Goal: Transaction & Acquisition: Purchase product/service

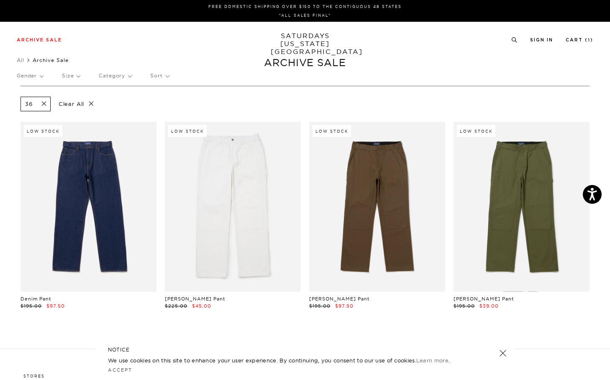
click at [580, 37] on li "Cart ( 1 )" at bounding box center [580, 40] width 28 height 8
click at [577, 42] on link "Cart ( 1 )" at bounding box center [580, 40] width 28 height 5
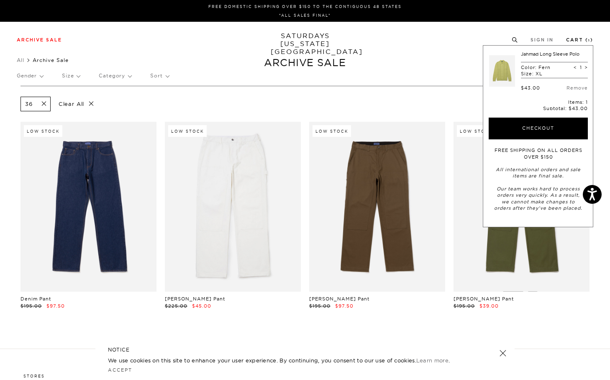
click at [578, 39] on link "Cart ( 1 )" at bounding box center [579, 40] width 27 height 5
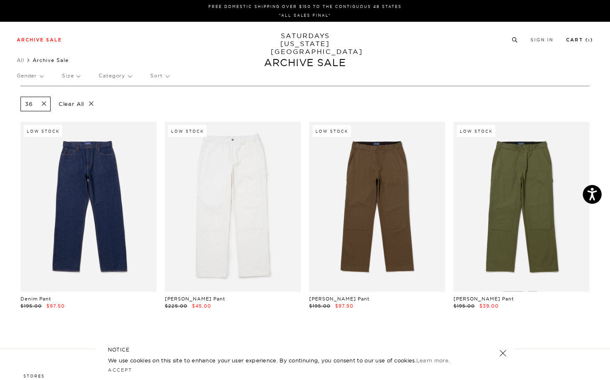
click at [578, 39] on link "Cart ( 1 )" at bounding box center [579, 40] width 27 height 5
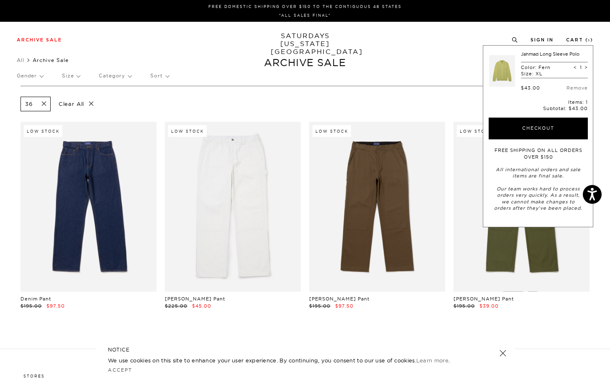
click at [506, 65] on link at bounding box center [502, 70] width 26 height 39
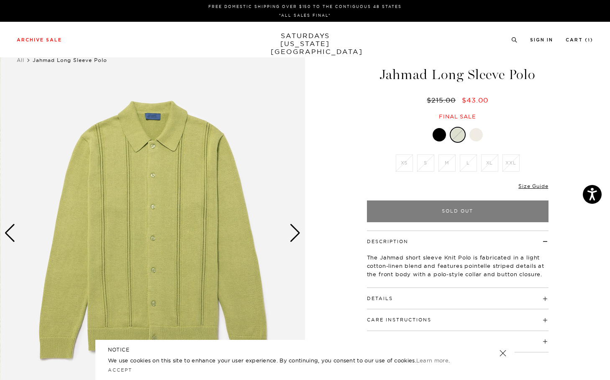
click at [297, 232] on div "Next slide" at bounding box center [294, 233] width 11 height 18
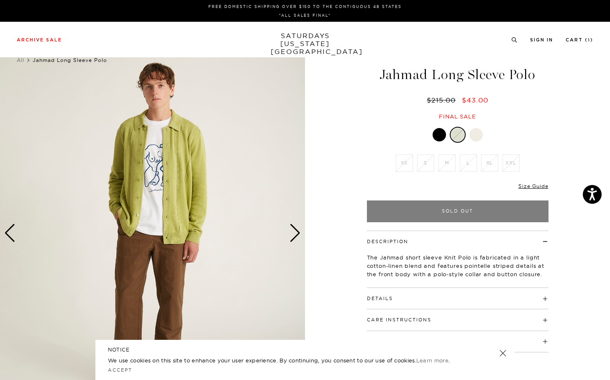
click at [297, 232] on div "Next slide" at bounding box center [294, 233] width 11 height 18
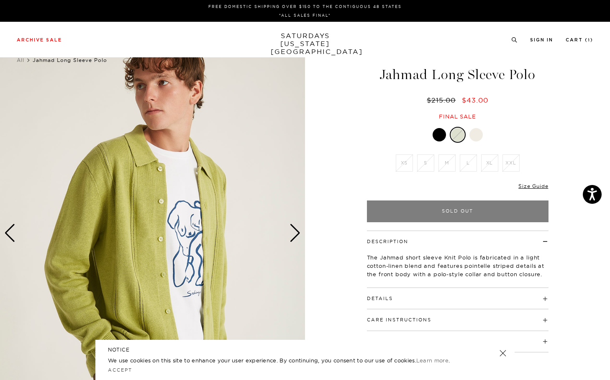
click at [297, 232] on div "Next slide" at bounding box center [294, 233] width 11 height 18
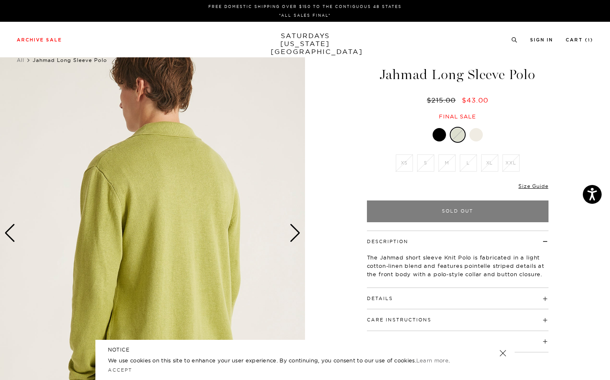
click at [297, 232] on div "Next slide" at bounding box center [294, 233] width 11 height 18
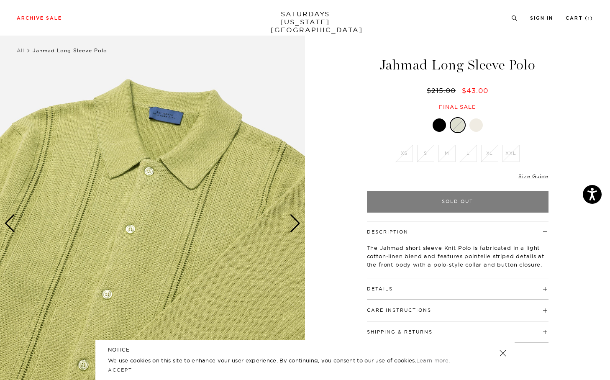
scroll to position [11, 0]
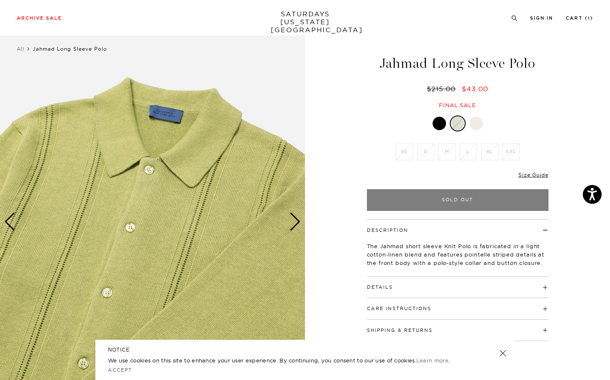
click at [489, 198] on div "Fern XS S M L XL XXL S" at bounding box center [457, 162] width 209 height 95
click at [474, 127] on div at bounding box center [475, 123] width 13 height 13
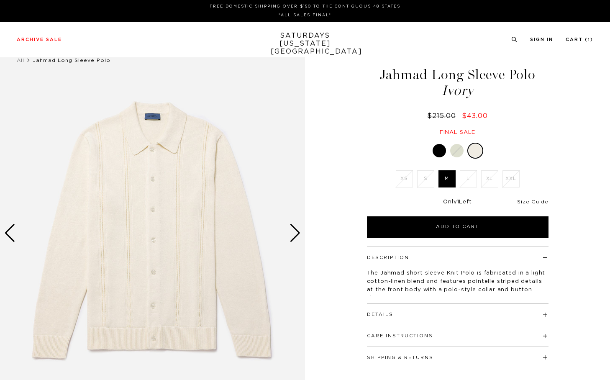
click at [439, 125] on div "Jahmad Long Sleeve Polo Ivory $215.00 $43.00 Final sale" at bounding box center [458, 93] width 184 height 85
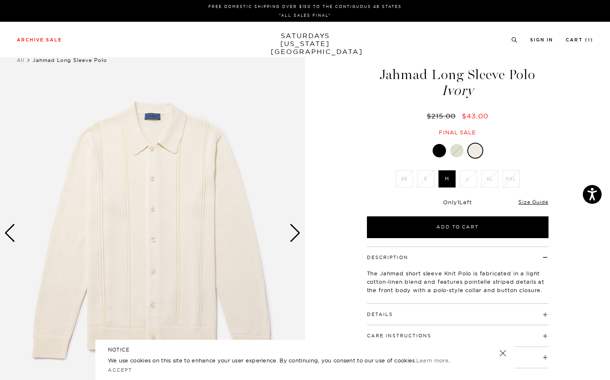
click at [442, 146] on div at bounding box center [439, 150] width 13 height 13
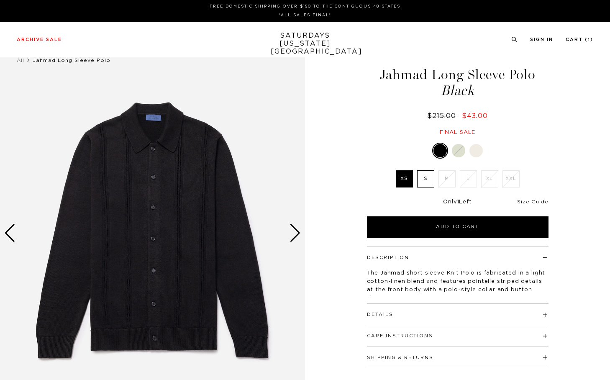
click at [459, 146] on div at bounding box center [458, 150] width 13 height 13
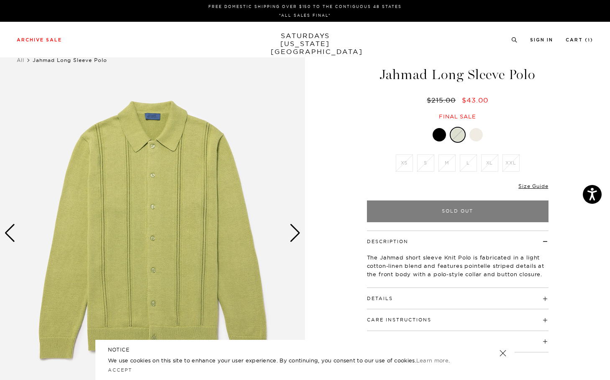
click at [584, 36] on li "Cart ( 1 )" at bounding box center [580, 40] width 28 height 8
click at [581, 41] on link "Cart ( 1 )" at bounding box center [580, 40] width 28 height 5
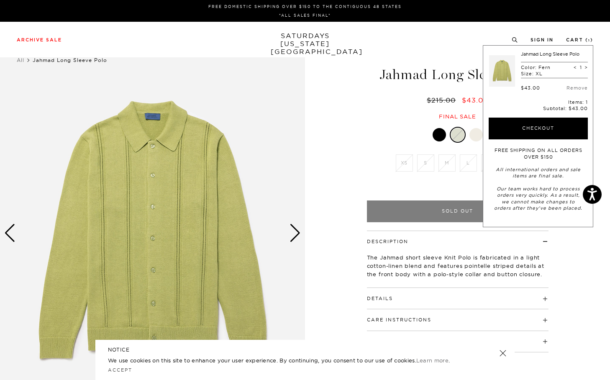
click at [493, 67] on link at bounding box center [502, 70] width 26 height 39
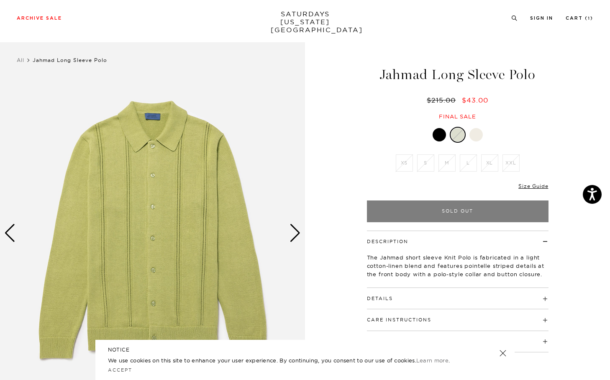
scroll to position [5, 0]
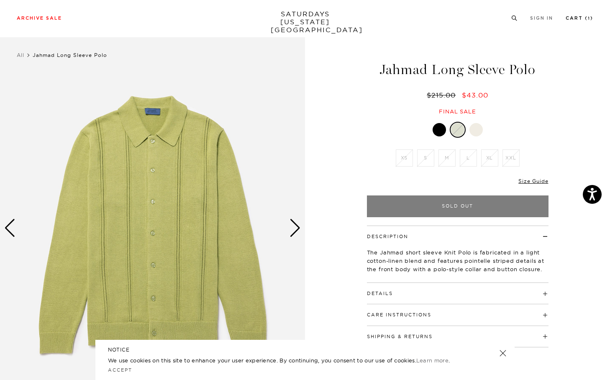
click at [581, 20] on link "Cart ( 1 )" at bounding box center [580, 18] width 28 height 5
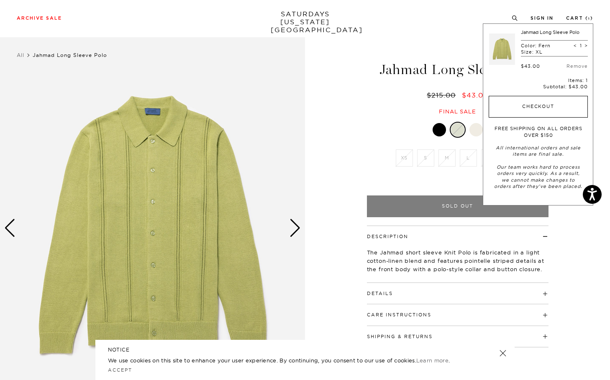
click at [564, 108] on button "Checkout" at bounding box center [538, 107] width 99 height 22
